Goal: Information Seeking & Learning: Learn about a topic

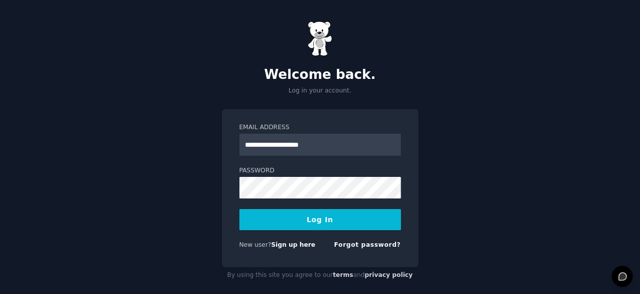
type input "**********"
click at [240, 209] on button "Log In" at bounding box center [321, 219] width 162 height 21
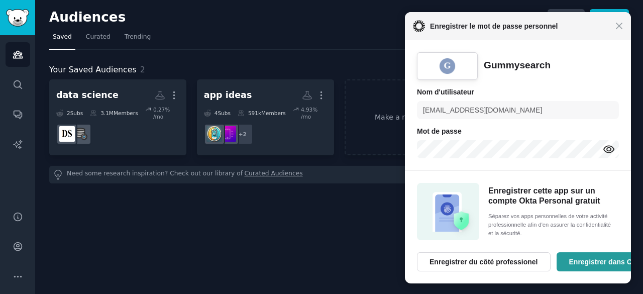
click at [620, 30] on div "Fermer Enregistrer le mot de passe personnel" at bounding box center [518, 26] width 226 height 28
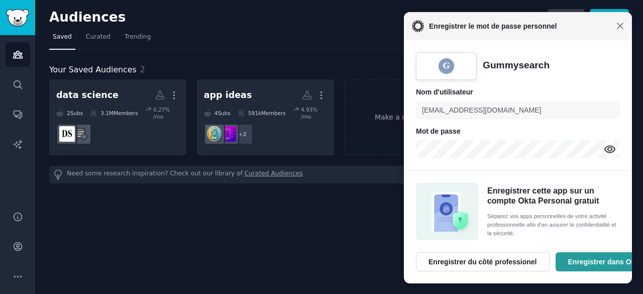
click at [619, 25] on span "Fermer" at bounding box center [620, 26] width 8 height 8
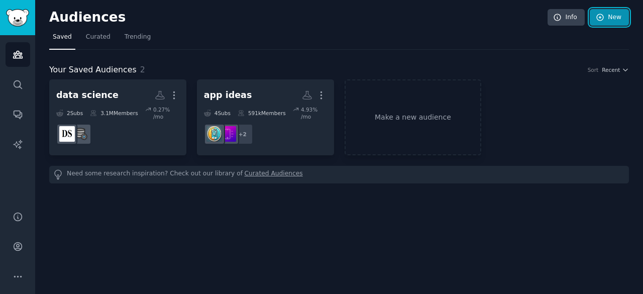
click at [606, 19] on link "New" at bounding box center [609, 17] width 39 height 17
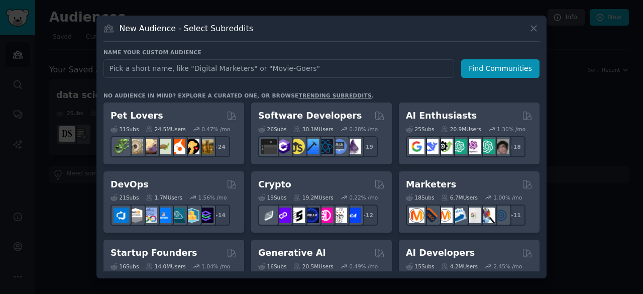
click at [273, 69] on input "text" at bounding box center [278, 68] width 351 height 19
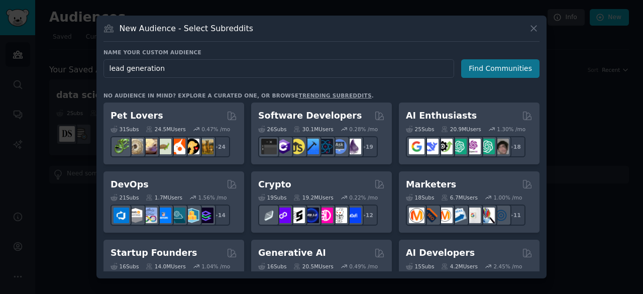
type input "lead generation"
click at [486, 65] on button "Find Communities" at bounding box center [500, 68] width 78 height 19
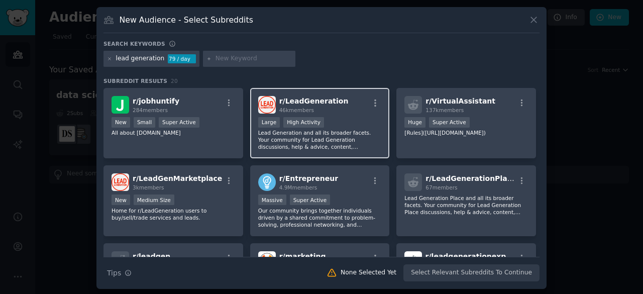
drag, startPoint x: 321, startPoint y: 101, endPoint x: 284, endPoint y: 98, distance: 37.3
drag, startPoint x: 284, startPoint y: 98, endPoint x: 274, endPoint y: 94, distance: 10.8
click at [274, 94] on div "r/ LeadGeneration 46k members Large High Activity Lead Generation and all its b…" at bounding box center [320, 123] width 140 height 71
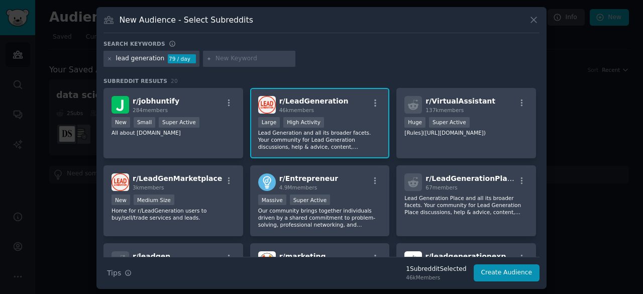
click at [326, 146] on p "Lead Generation and all its broader facets. Your community for Lead Generation …" at bounding box center [320, 139] width 124 height 21
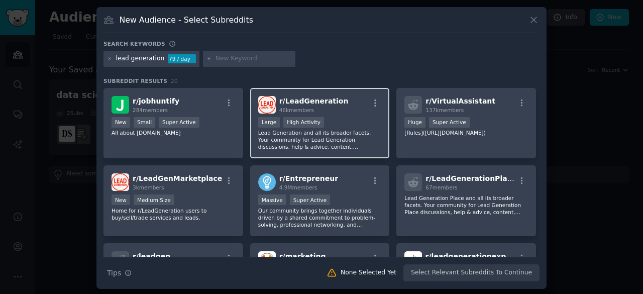
click at [328, 134] on p "Lead Generation and all its broader facets. Your community for Lead Generation …" at bounding box center [320, 139] width 124 height 21
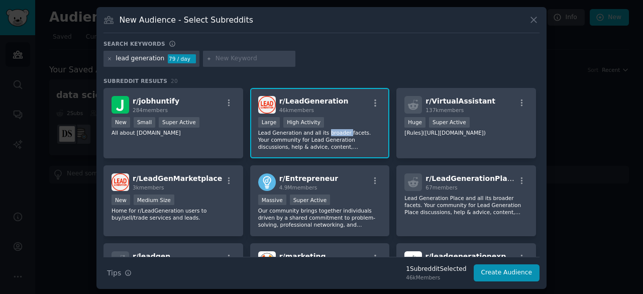
click at [328, 134] on p "Lead Generation and all its broader facets. Your community for Lead Generation …" at bounding box center [320, 139] width 124 height 21
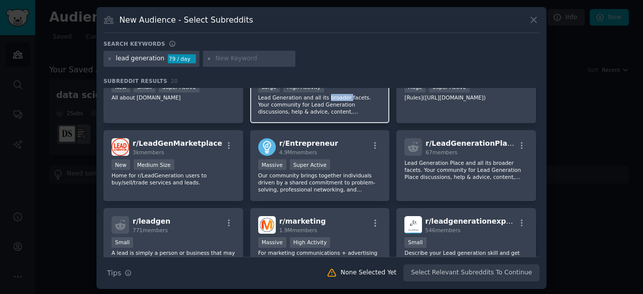
scroll to position [50, 0]
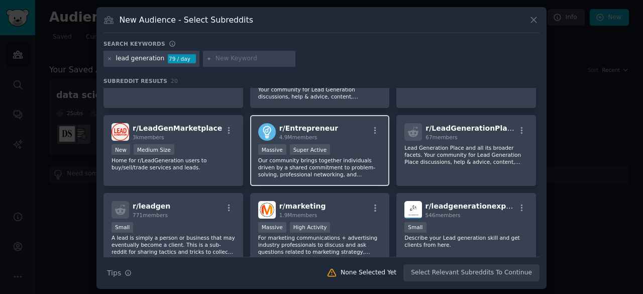
click at [355, 153] on div "Massive Super Active" at bounding box center [320, 150] width 124 height 13
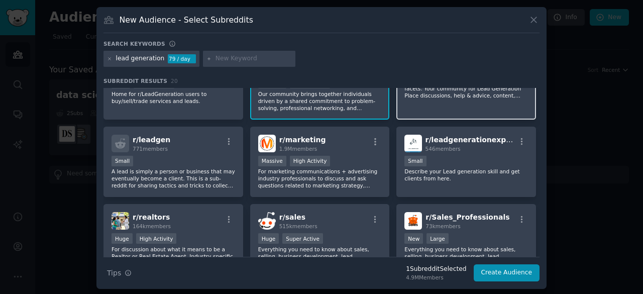
scroll to position [151, 0]
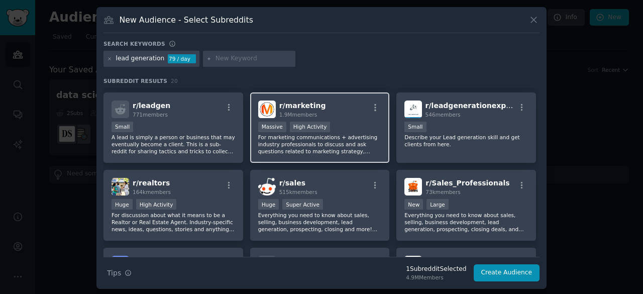
click at [343, 129] on div "Massive High Activity" at bounding box center [320, 128] width 124 height 13
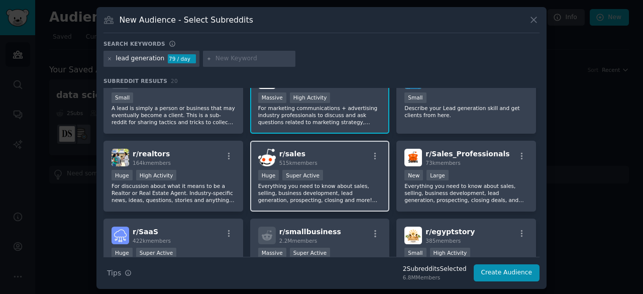
scroll to position [201, 0]
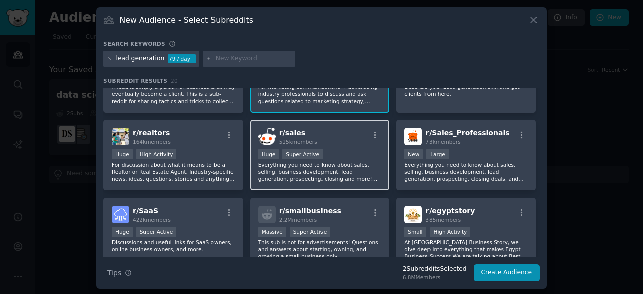
click at [343, 151] on div "Huge Super Active" at bounding box center [320, 155] width 124 height 13
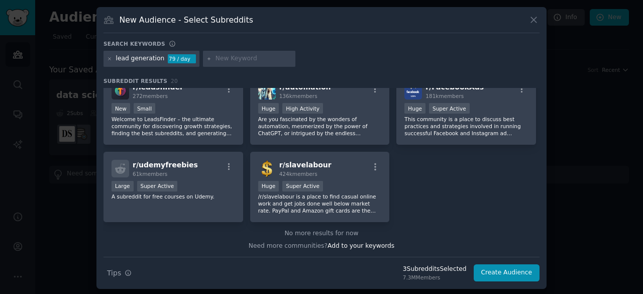
scroll to position [402, 0]
click at [516, 273] on button "Create Audience" at bounding box center [507, 272] width 66 height 17
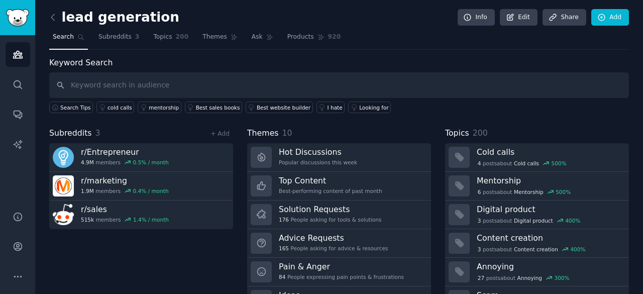
click at [285, 87] on input "text" at bounding box center [339, 85] width 580 height 26
type input "lead generation"
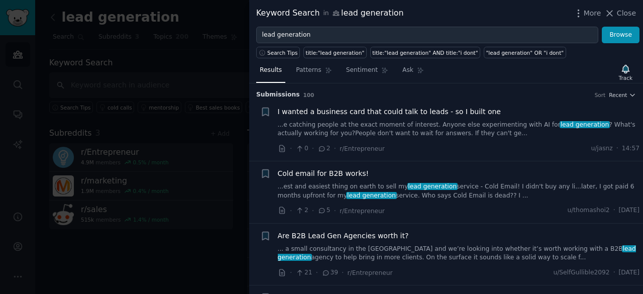
click at [408, 136] on link "...e catching people at the exact moment of interest. Anyone else experimenting…" at bounding box center [459, 130] width 362 height 18
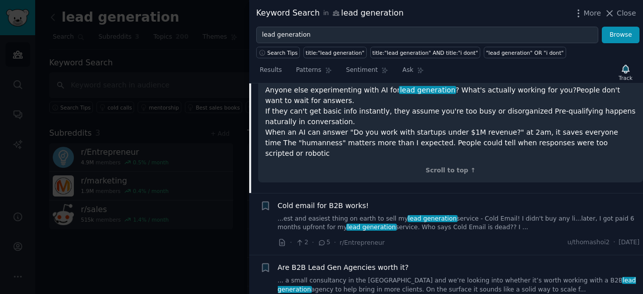
scroll to position [216, 0]
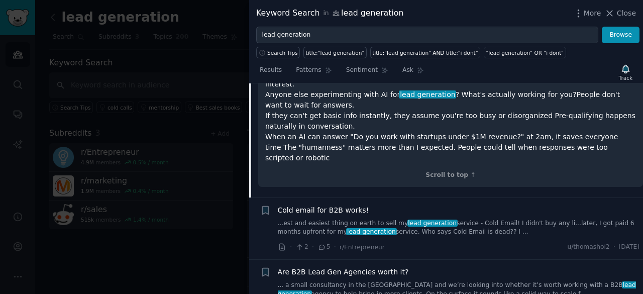
click at [353, 219] on link "...est and easiest thing on earth to sell my lead generation service - Cold Ema…" at bounding box center [459, 228] width 362 height 18
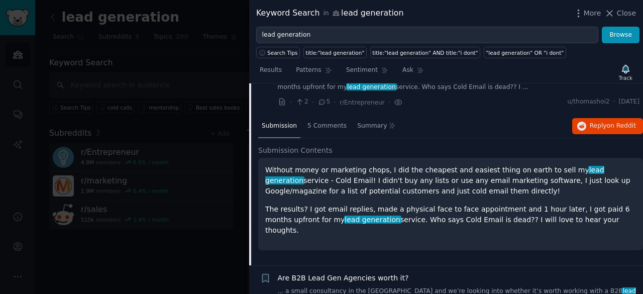
scroll to position [100, 0]
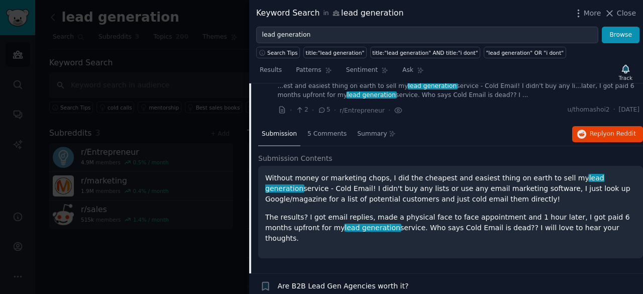
click at [317, 186] on p "Without money or marketing chops, I did the cheapest and easiest thing on earth…" at bounding box center [450, 189] width 371 height 32
click at [304, 157] on span "Submission Contents" at bounding box center [295, 158] width 74 height 11
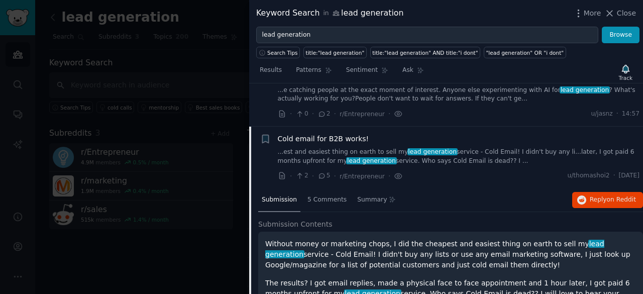
scroll to position [50, 0]
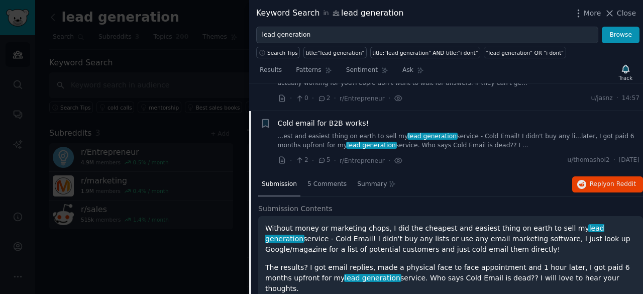
click at [350, 135] on link "...est and easiest thing on earth to sell my lead generation service - Cold Ema…" at bounding box center [459, 141] width 362 height 18
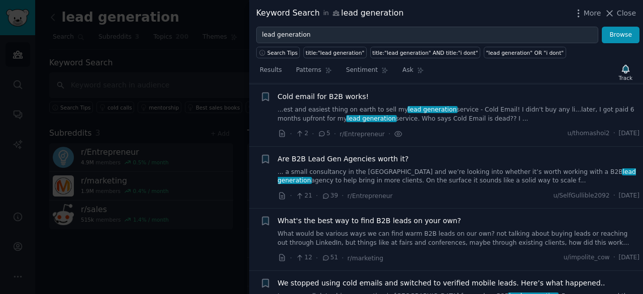
scroll to position [77, 0]
click at [341, 95] on span "Cold email for B2B works!" at bounding box center [323, 96] width 91 height 11
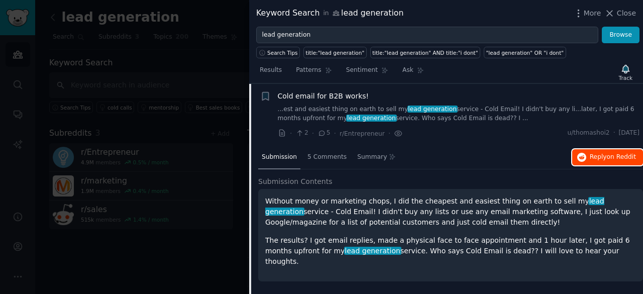
click at [606, 154] on span "Reply on Reddit" at bounding box center [613, 157] width 46 height 9
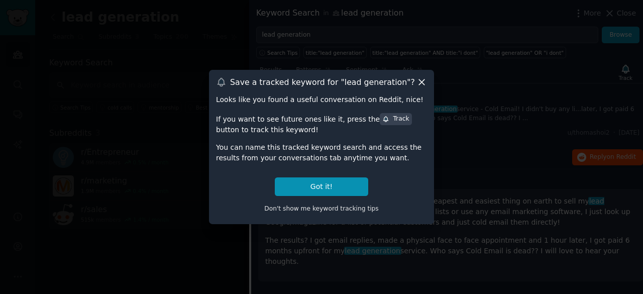
click at [420, 78] on icon at bounding box center [421, 82] width 11 height 11
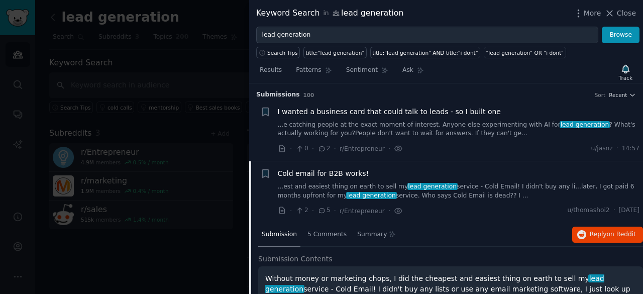
click at [379, 190] on link "...est and easiest thing on earth to sell my lead generation service - Cold Ema…" at bounding box center [459, 191] width 362 height 18
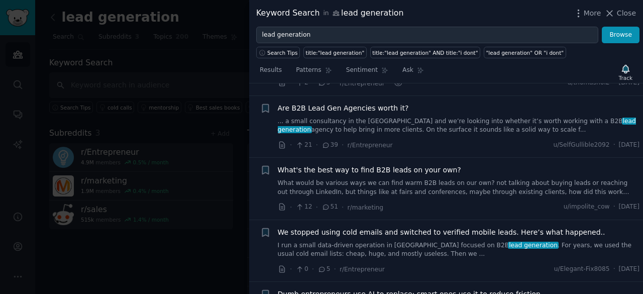
scroll to position [178, 0]
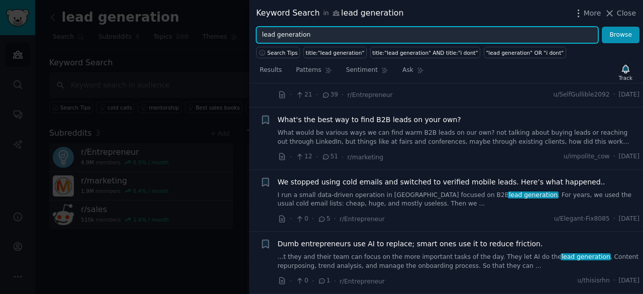
click at [332, 32] on input "lead generation" at bounding box center [427, 35] width 342 height 17
click at [602, 27] on button "Browse" at bounding box center [621, 35] width 38 height 17
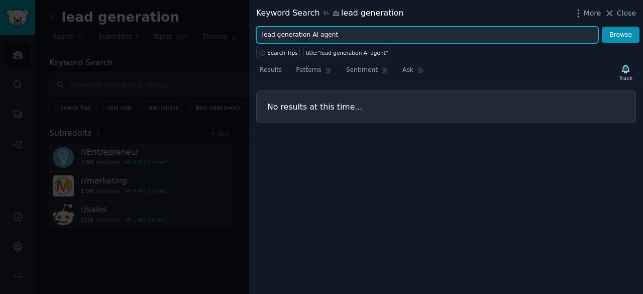
click at [305, 40] on input "lead generation AI agent" at bounding box center [427, 35] width 342 height 17
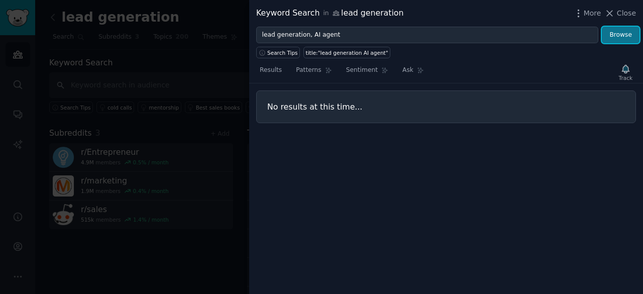
click at [625, 32] on button "Browse" at bounding box center [621, 35] width 38 height 17
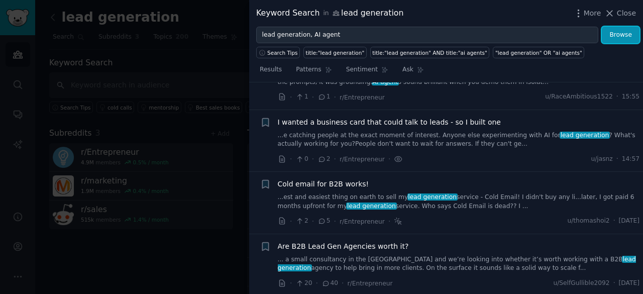
scroll to position [0, 0]
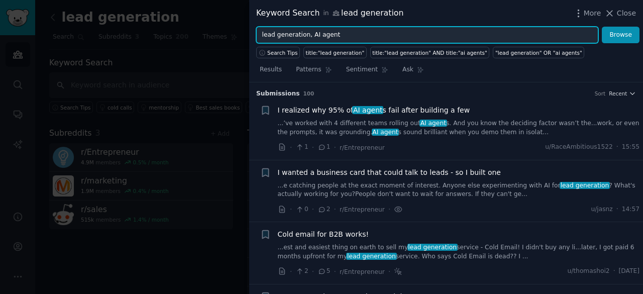
click at [305, 37] on input "lead generation, AI agent" at bounding box center [427, 35] width 342 height 17
type input "lead generation & AI agent"
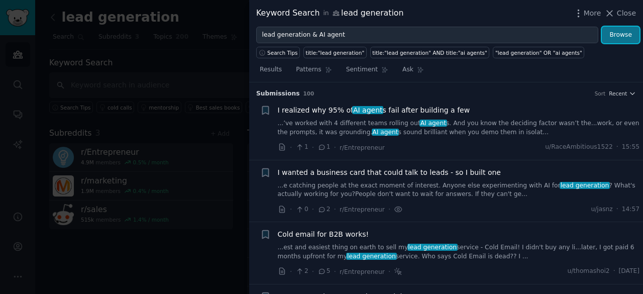
click at [622, 34] on button "Browse" at bounding box center [621, 35] width 38 height 17
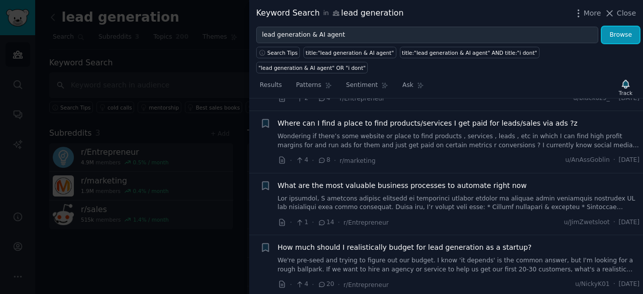
scroll to position [2114, 0]
click at [628, 10] on span "Close" at bounding box center [626, 13] width 19 height 11
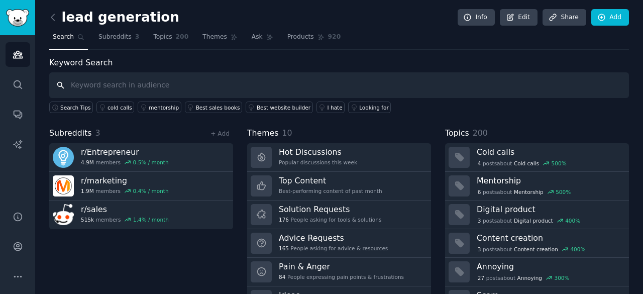
click at [124, 88] on input "text" at bounding box center [339, 85] width 580 height 26
type input "AI agents for lead generation"
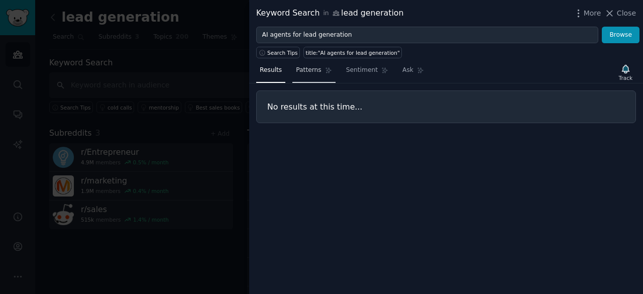
click at [308, 69] on span "Patterns" at bounding box center [308, 70] width 25 height 9
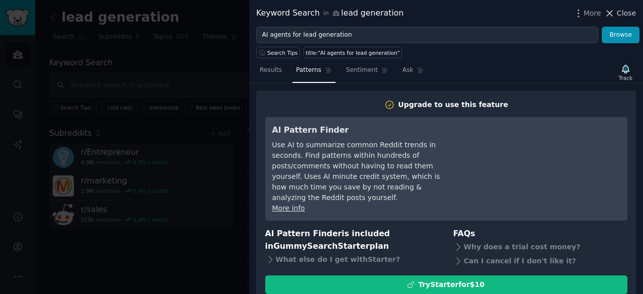
click at [615, 13] on icon at bounding box center [609, 13] width 11 height 11
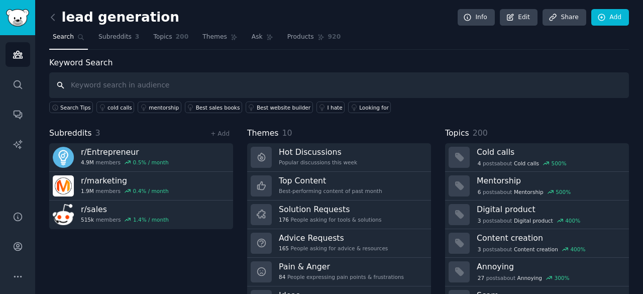
click at [237, 83] on input "text" at bounding box center [339, 85] width 580 height 26
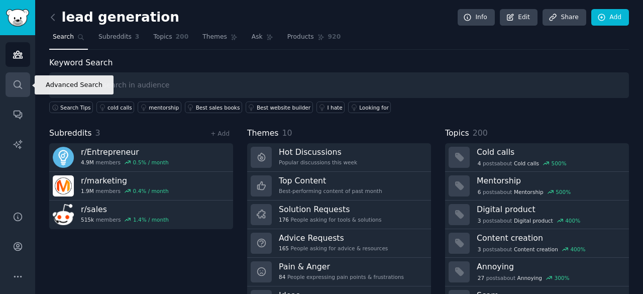
click at [14, 85] on icon "Sidebar" at bounding box center [18, 84] width 8 height 8
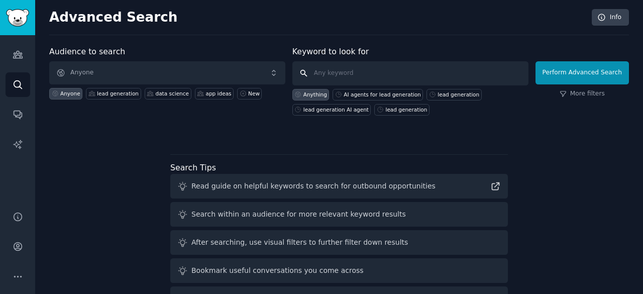
click at [381, 75] on input "text" at bounding box center [410, 73] width 236 height 24
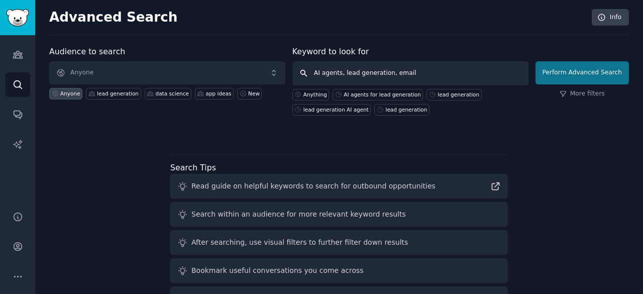
type input "AI agents, lead generation, email"
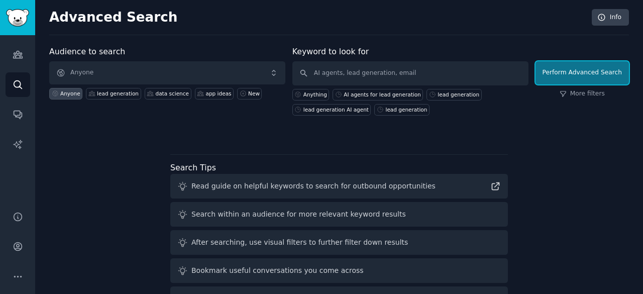
click at [580, 72] on button "Perform Advanced Search" at bounding box center [581, 72] width 93 height 23
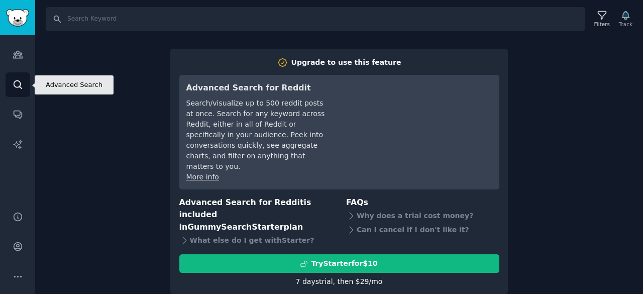
click at [14, 84] on icon "Sidebar" at bounding box center [18, 84] width 8 height 8
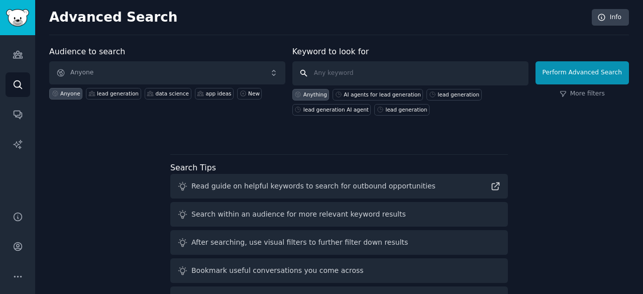
click at [353, 80] on input "text" at bounding box center [410, 73] width 236 height 24
drag, startPoint x: 199, startPoint y: 127, endPoint x: 211, endPoint y: 112, distance: 19.0
click at [199, 127] on div "Audience to search Anyone Anyone lead generation data science app ideas New Key…" at bounding box center [339, 91] width 580 height 91
